Goal: Task Accomplishment & Management: Use online tool/utility

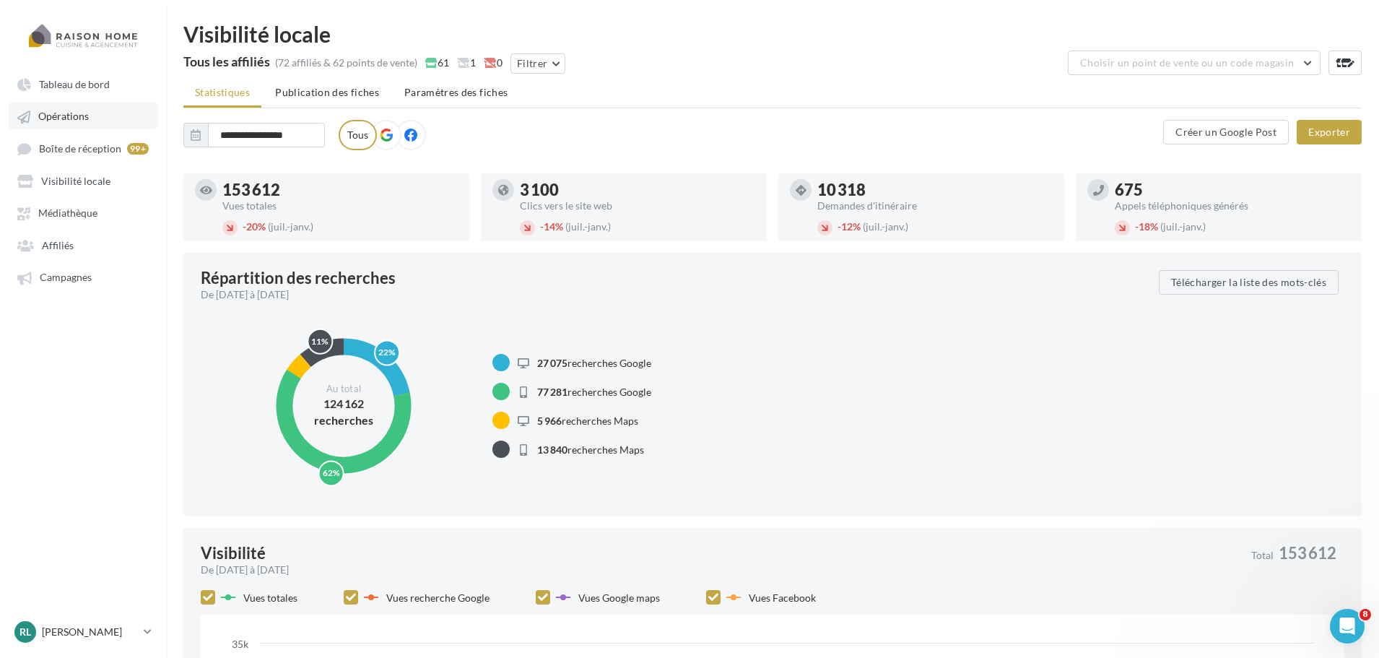
click at [77, 114] on span "Opérations" at bounding box center [63, 116] width 51 height 12
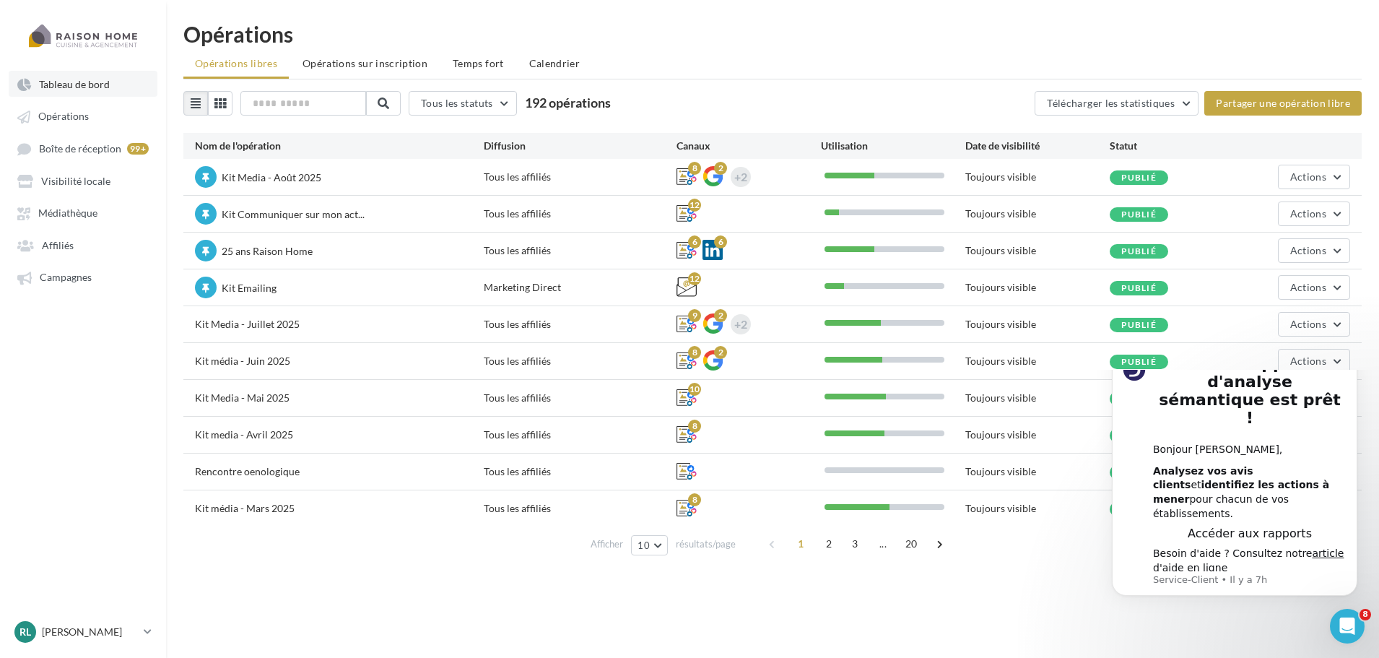
click at [98, 84] on span "Tableau de bord" at bounding box center [74, 84] width 71 height 12
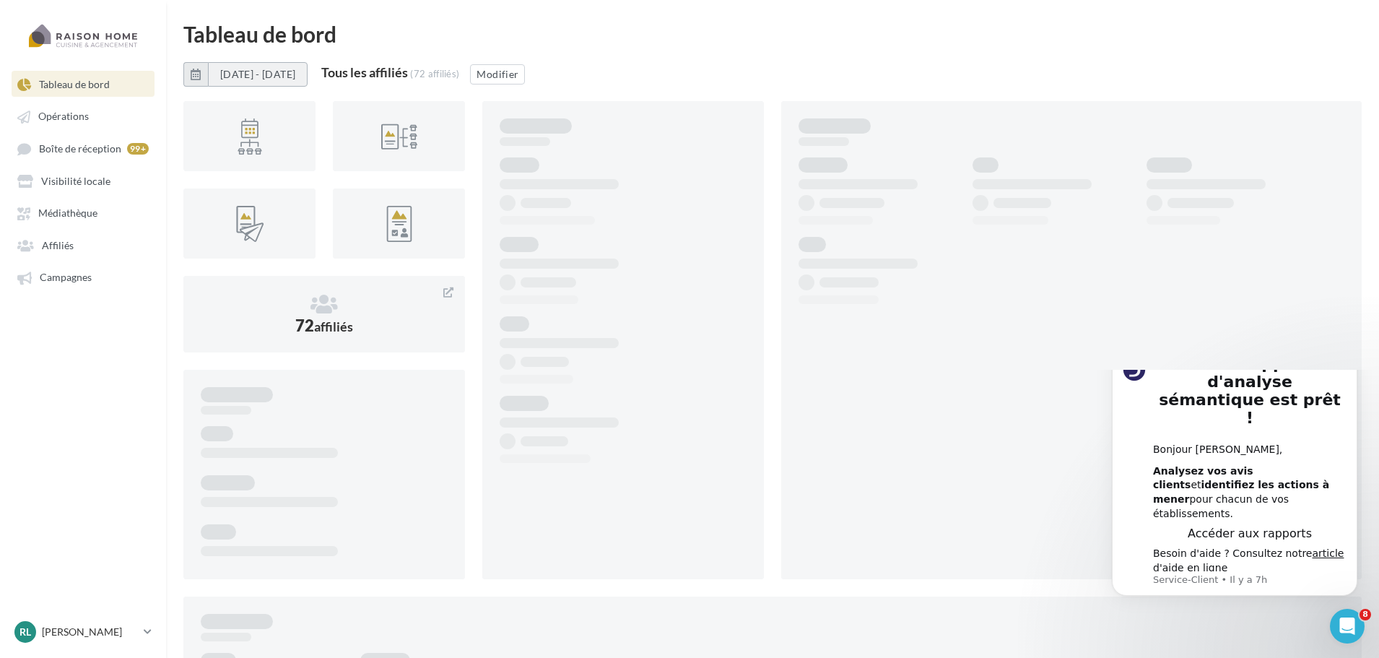
click at [308, 81] on button "[DATE] - [DATE]" at bounding box center [258, 74] width 100 height 25
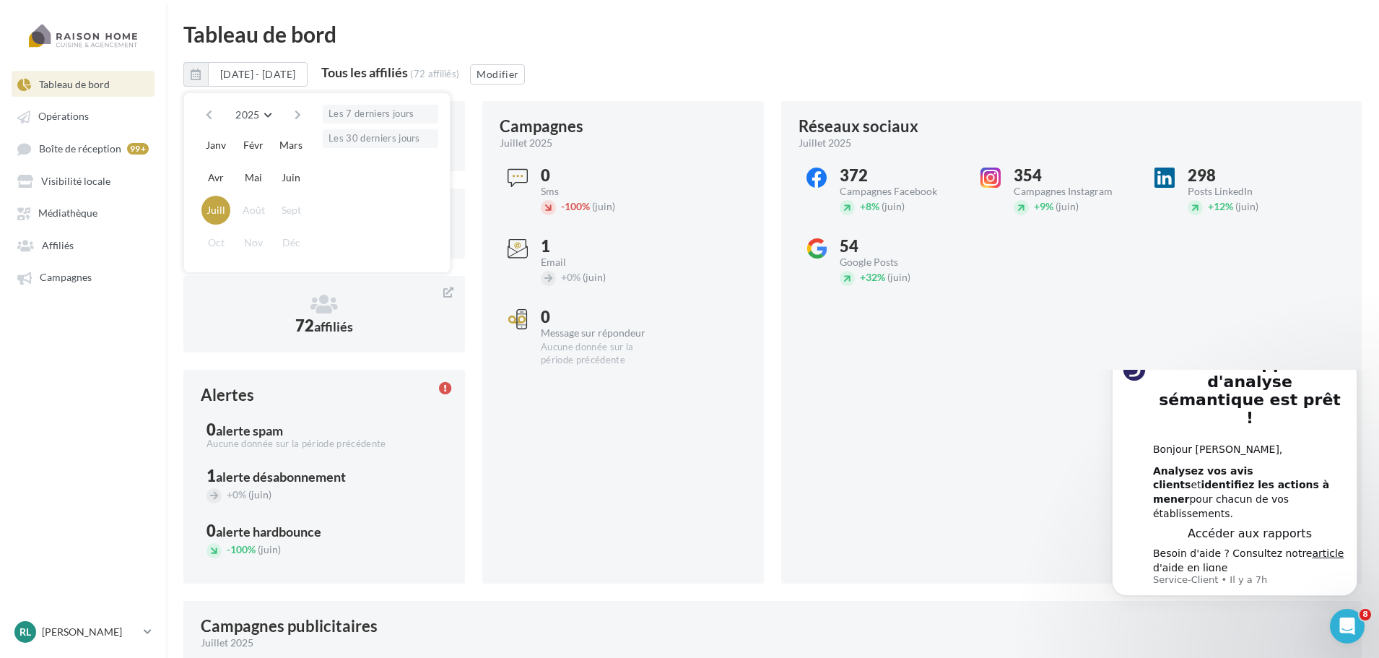
click at [682, 44] on div "Tableau de bord" at bounding box center [772, 34] width 1179 height 22
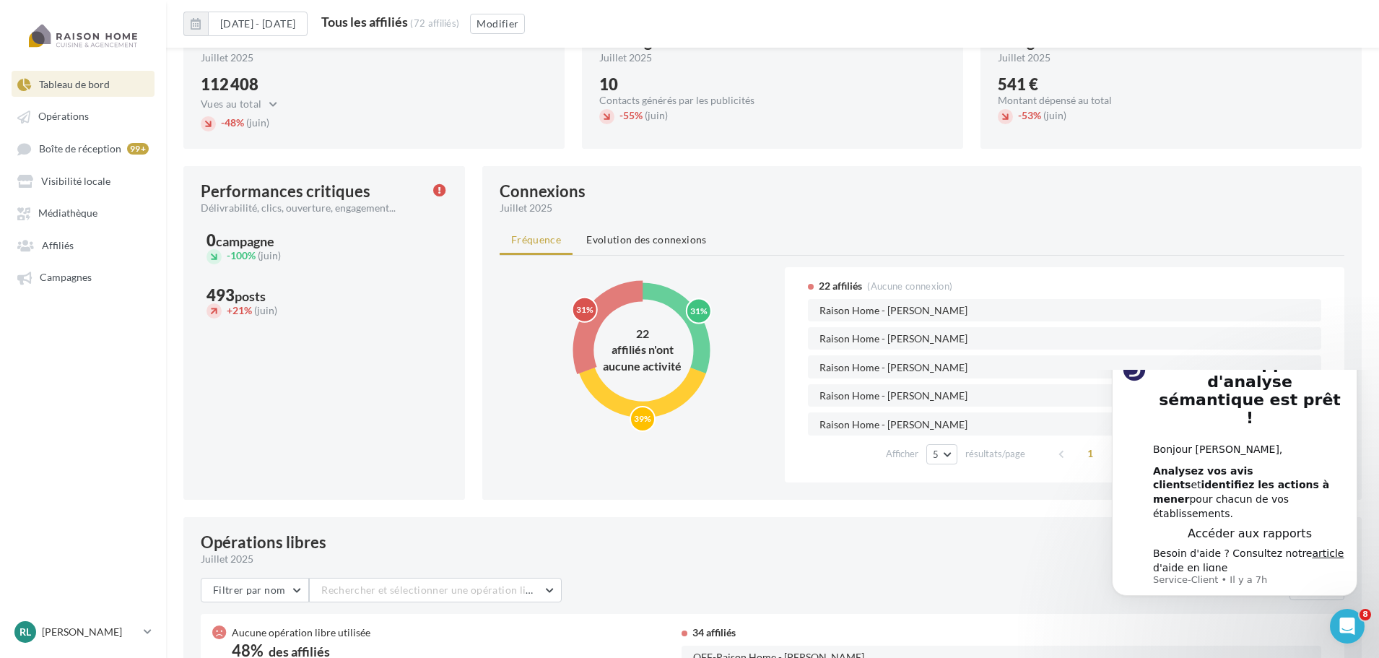
scroll to position [806, 0]
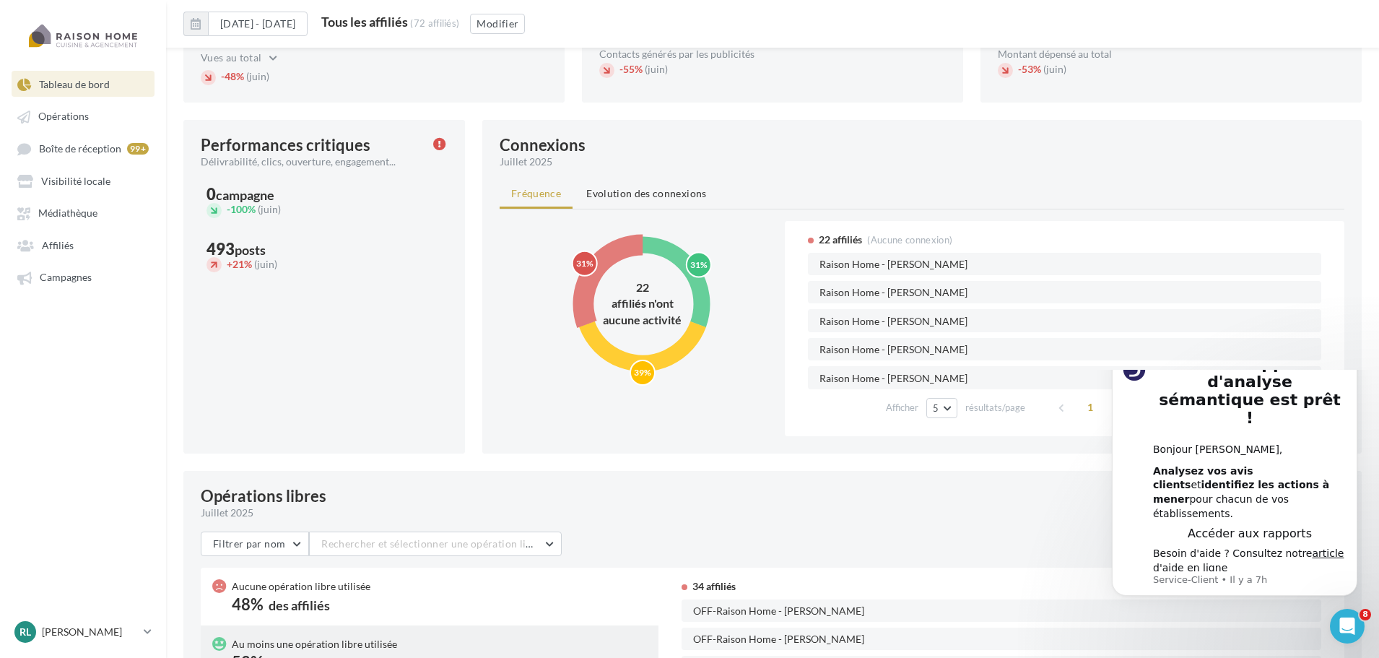
click at [670, 351] on circle at bounding box center [643, 303] width 152 height 152
click at [702, 290] on circle at bounding box center [642, 304] width 118 height 118
click at [597, 259] on circle at bounding box center [586, 264] width 25 height 25
click at [706, 275] on circle at bounding box center [698, 264] width 25 height 25
click at [674, 350] on circle at bounding box center [643, 303] width 152 height 152
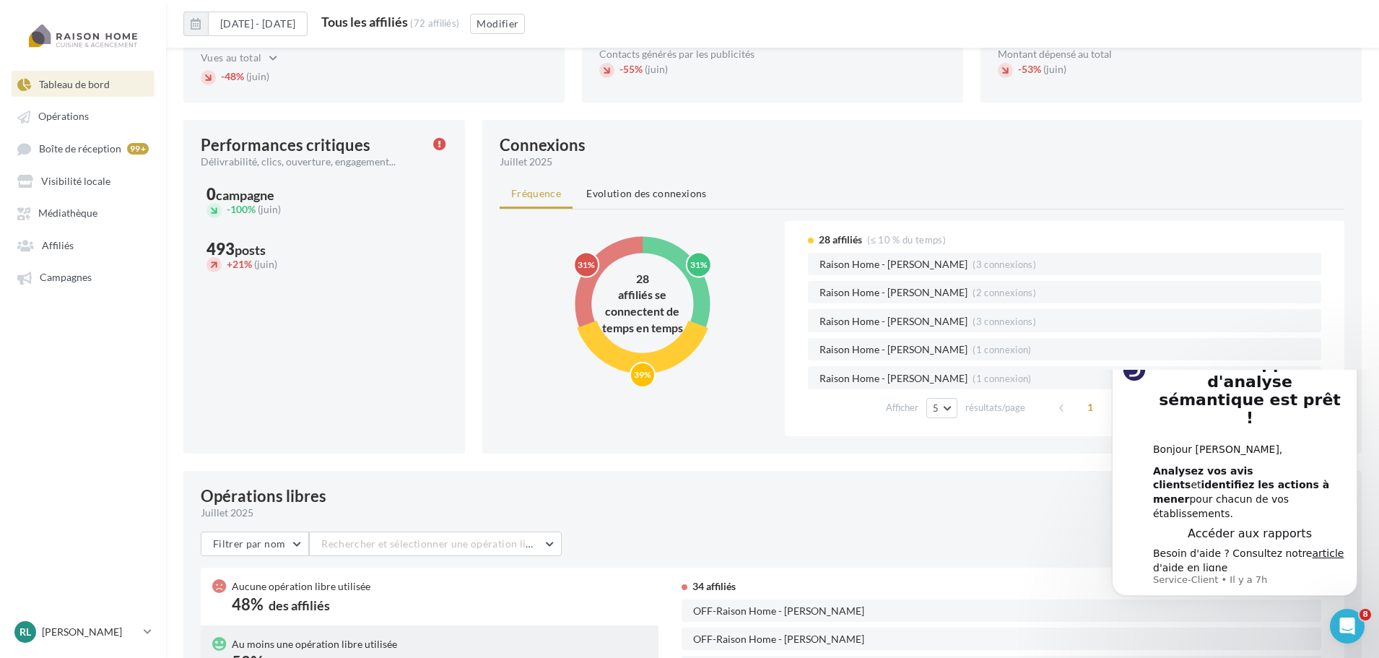
click at [621, 252] on circle at bounding box center [643, 303] width 152 height 152
click at [827, 31] on div "[DATE] - [DATE] Tous les affiliés (72 affiliés) Modifier" at bounding box center [772, 30] width 1213 height 36
